Goal: Information Seeking & Learning: Learn about a topic

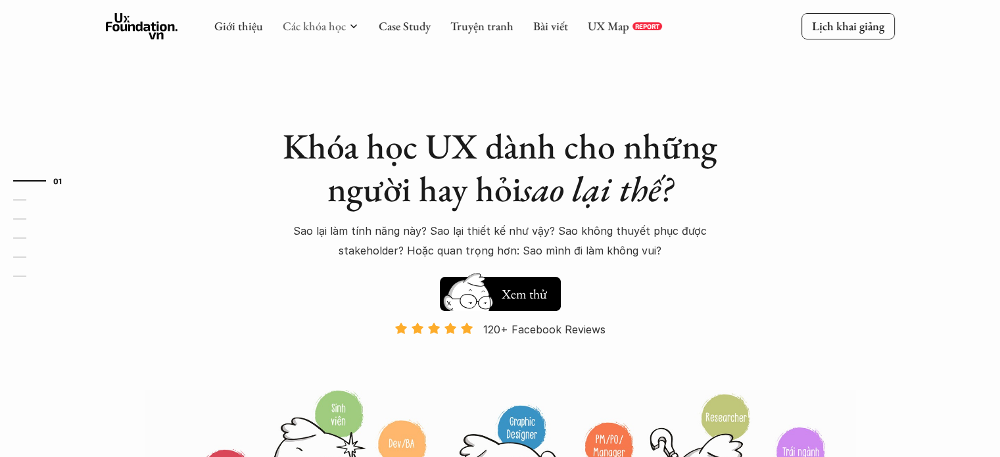
click at [344, 27] on div "Các khóa học" at bounding box center [321, 26] width 76 height 14
click at [355, 21] on icon at bounding box center [353, 26] width 11 height 11
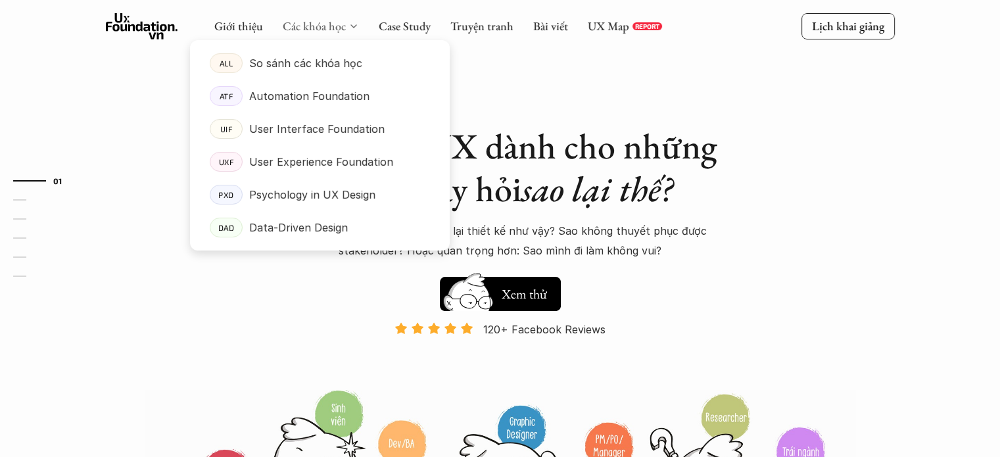
click at [340, 26] on link "Các khóa học" at bounding box center [314, 25] width 63 height 15
click at [294, 157] on p "User Experience Foundation" at bounding box center [321, 162] width 144 height 20
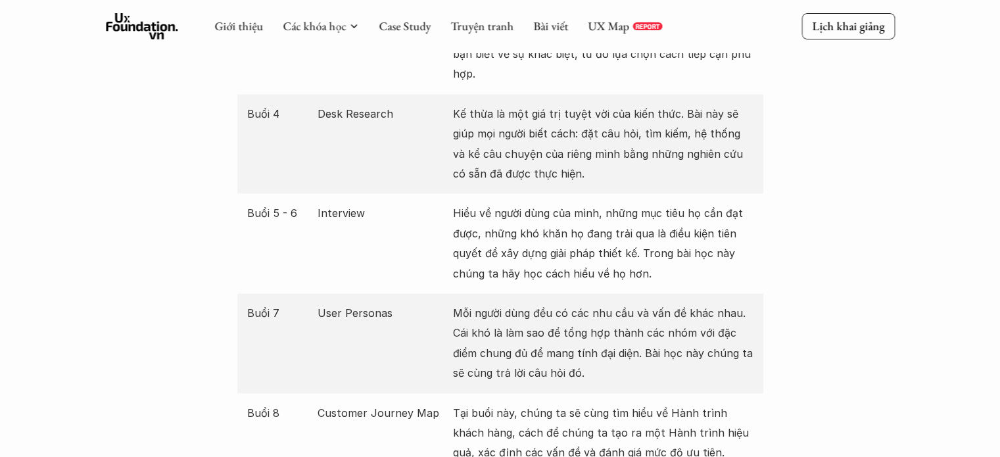
scroll to position [1709, 0]
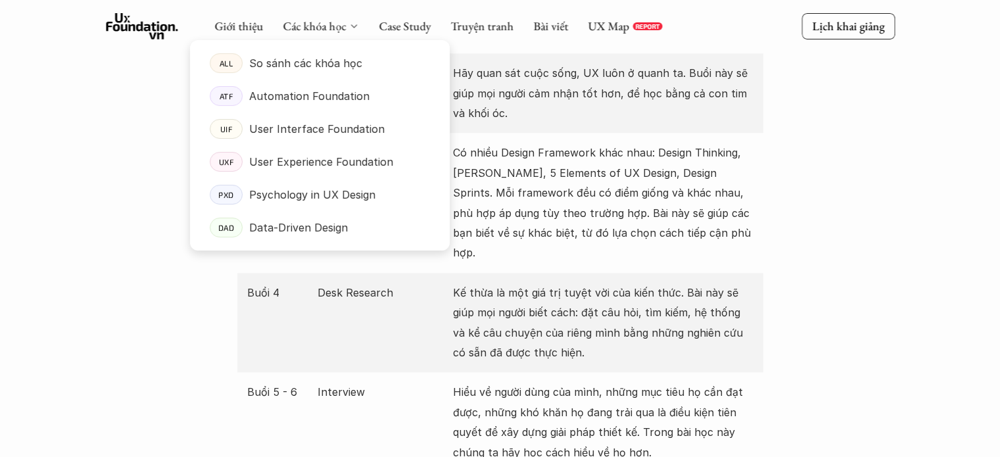
click at [354, 26] on polyline at bounding box center [353, 26] width 5 height 3
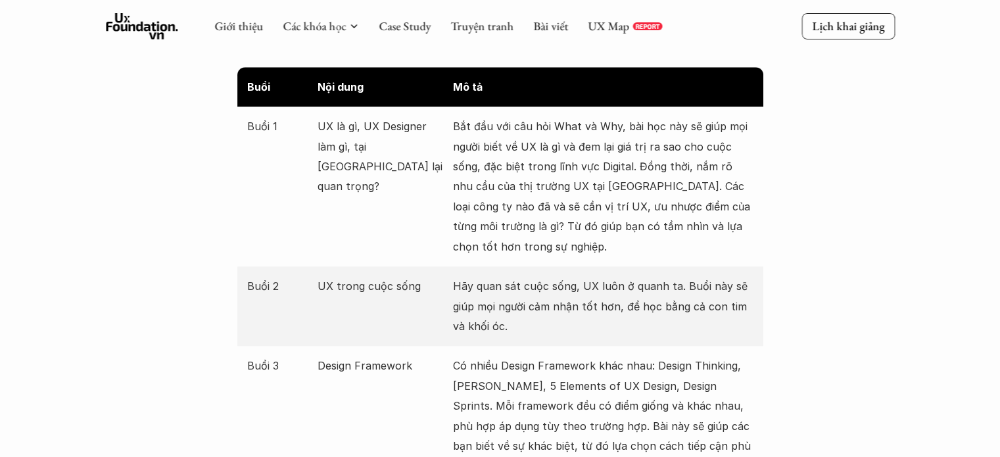
scroll to position [1315, 0]
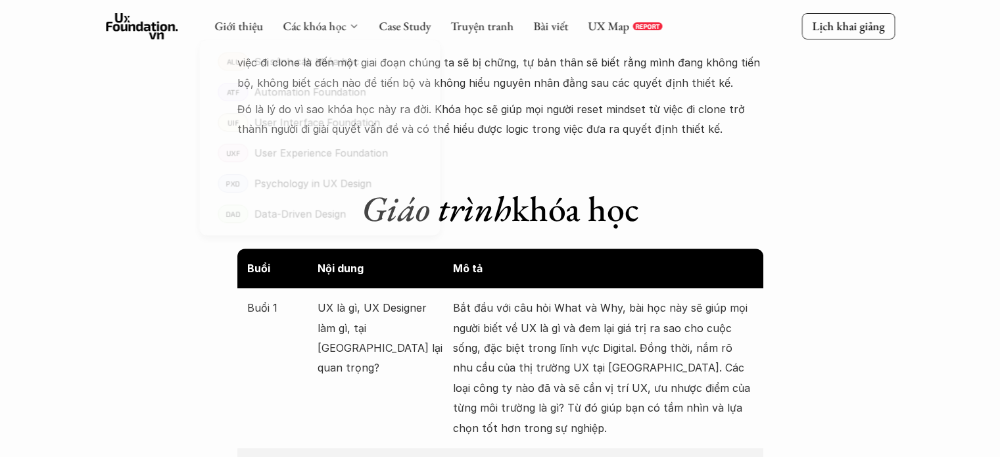
click at [354, 23] on icon at bounding box center [353, 26] width 11 height 11
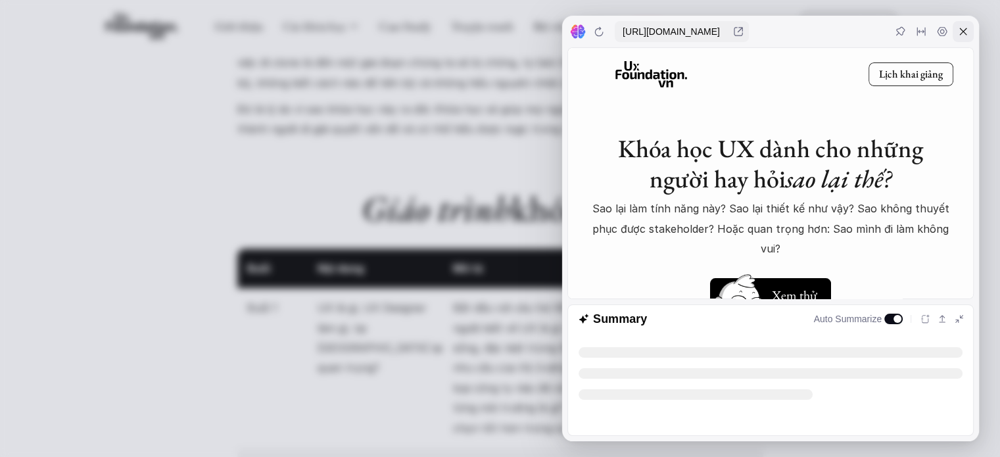
scroll to position [0, 0]
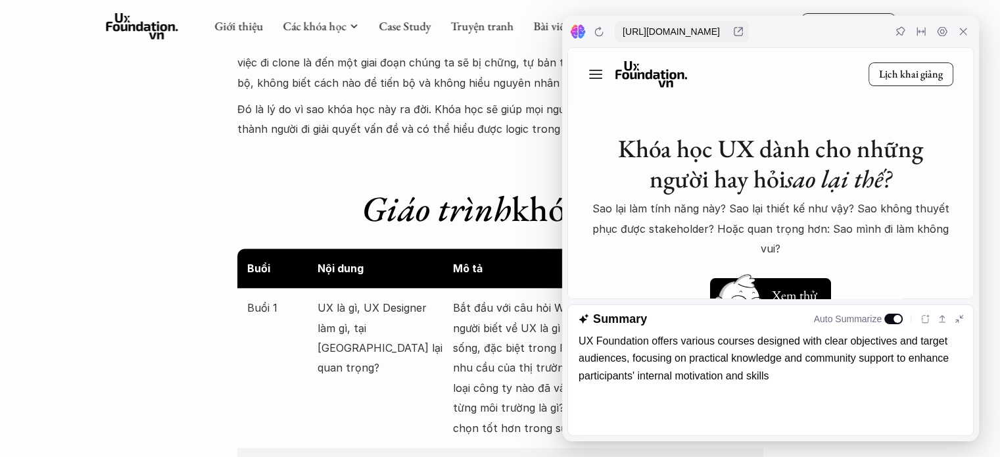
click at [120, 15] on use at bounding box center [142, 26] width 72 height 26
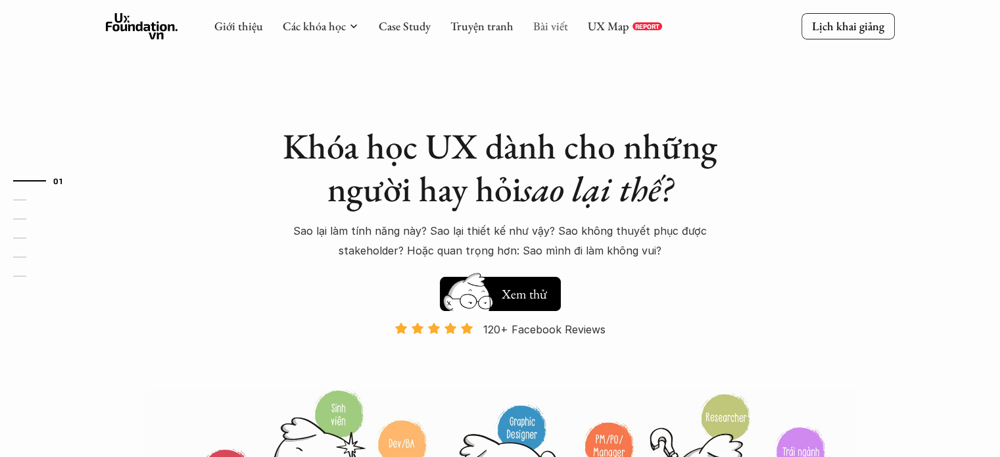
click at [550, 26] on link "Bài viết" at bounding box center [550, 25] width 35 height 15
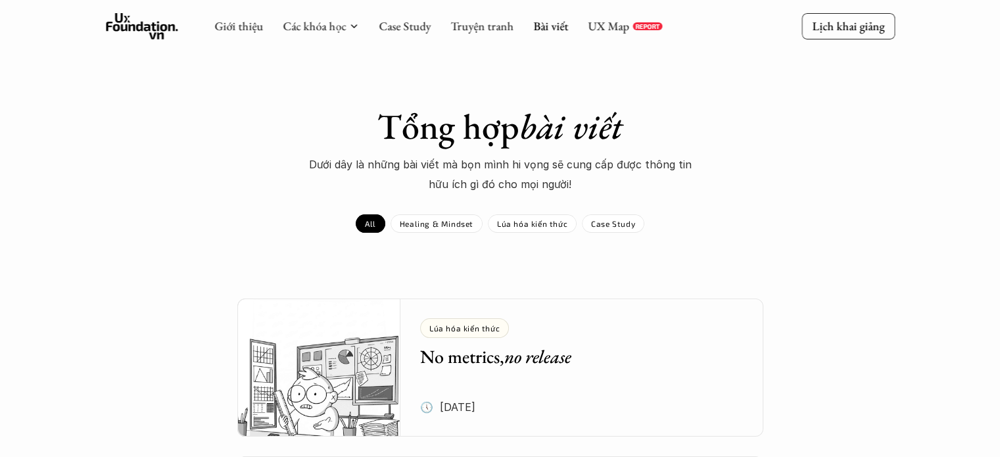
click at [158, 34] on use at bounding box center [142, 26] width 72 height 26
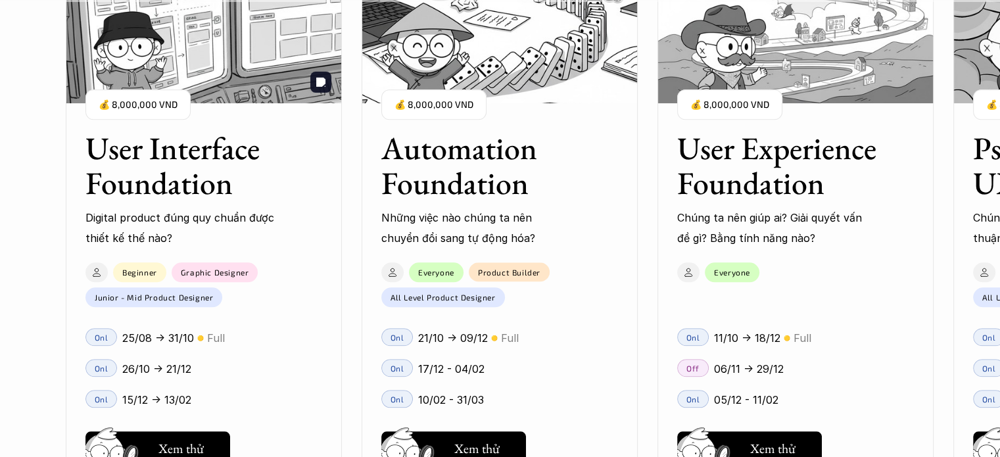
scroll to position [1315, 0]
